Goal: Task Accomplishment & Management: Manage account settings

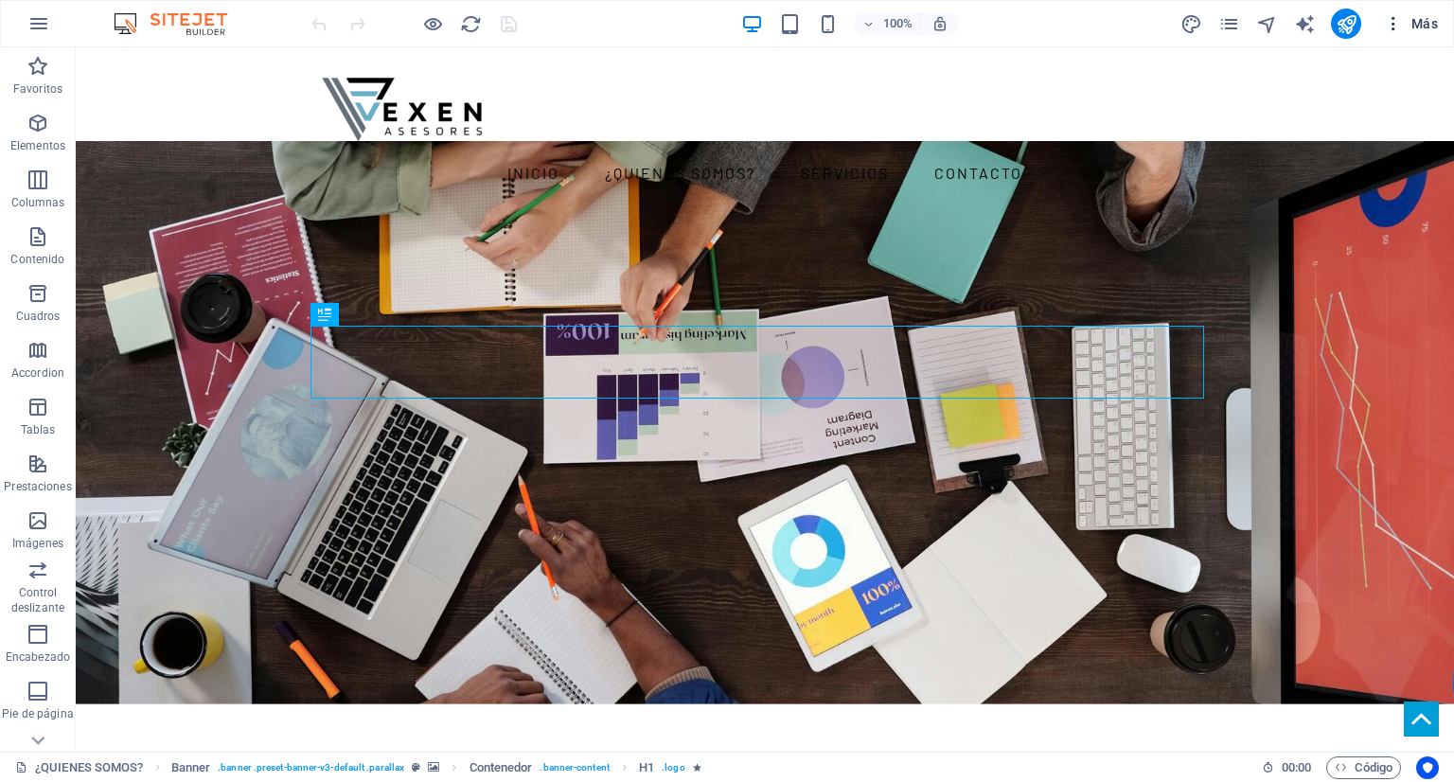
click at [1388, 24] on icon "button" at bounding box center [1393, 23] width 19 height 19
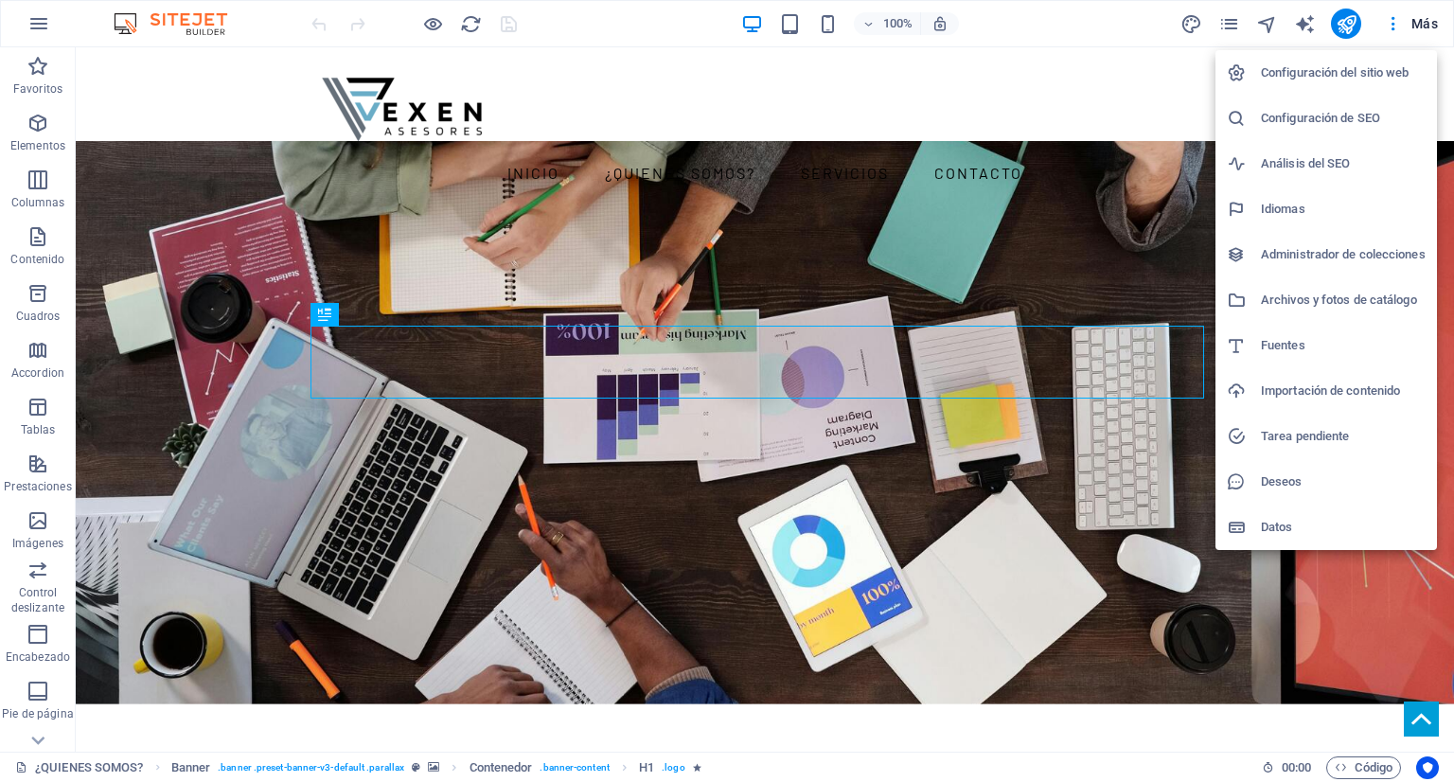
click at [1360, 20] on div at bounding box center [727, 391] width 1454 height 782
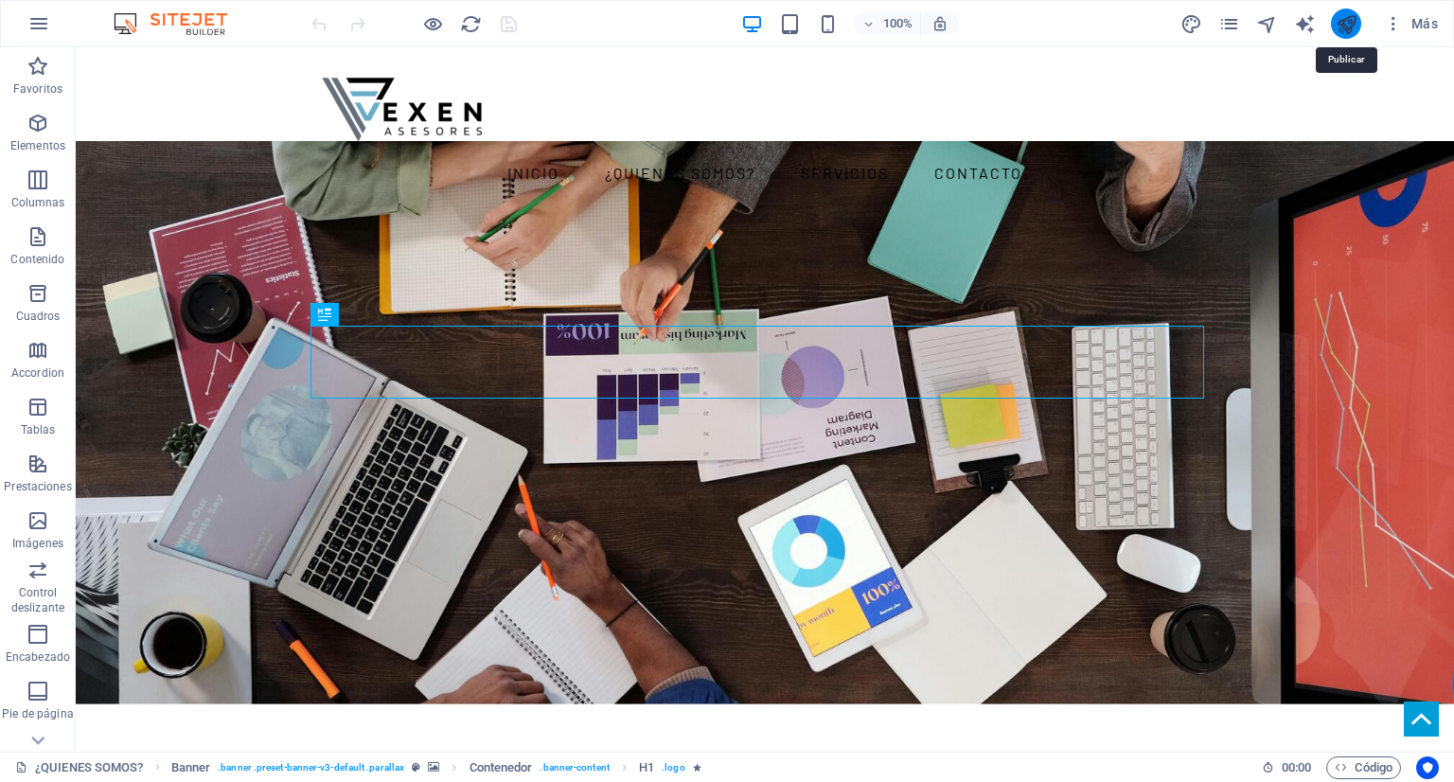
click at [1348, 23] on icon "publish" at bounding box center [1346, 24] width 22 height 22
